Goal: Unclear

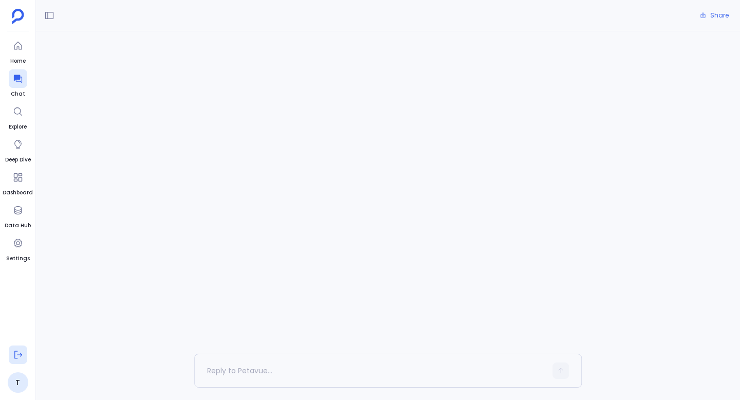
click at [17, 359] on icon at bounding box center [18, 355] width 10 height 10
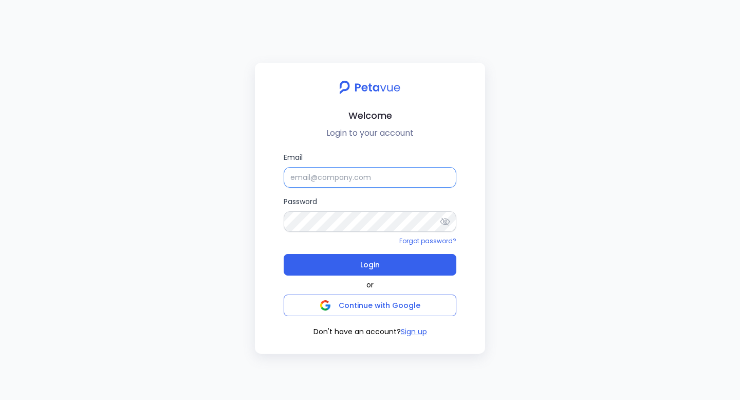
type input "[PERSON_NAME][EMAIL_ADDRESS][PERSON_NAME][DOMAIN_NAME]"
